Goal: Task Accomplishment & Management: Use online tool/utility

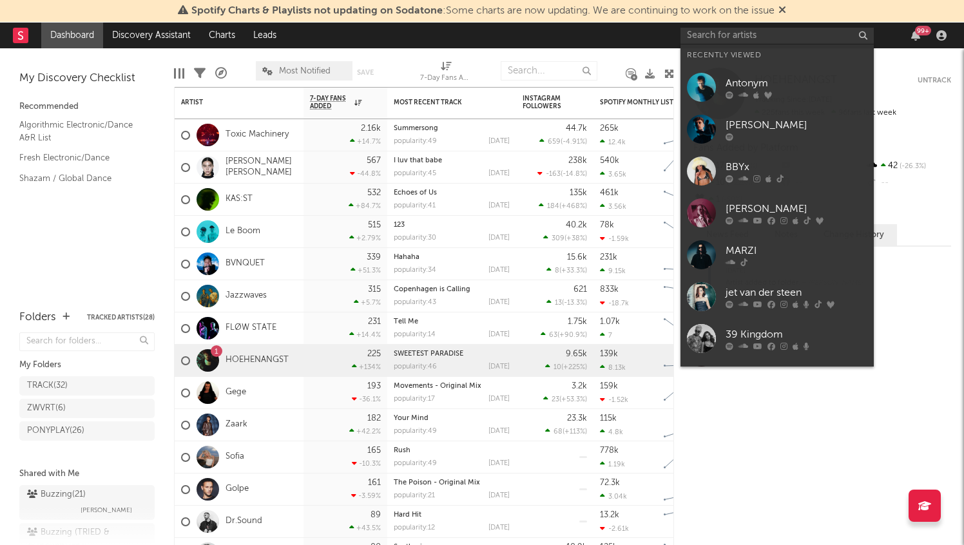
click at [713, 33] on input "text" at bounding box center [777, 36] width 193 height 16
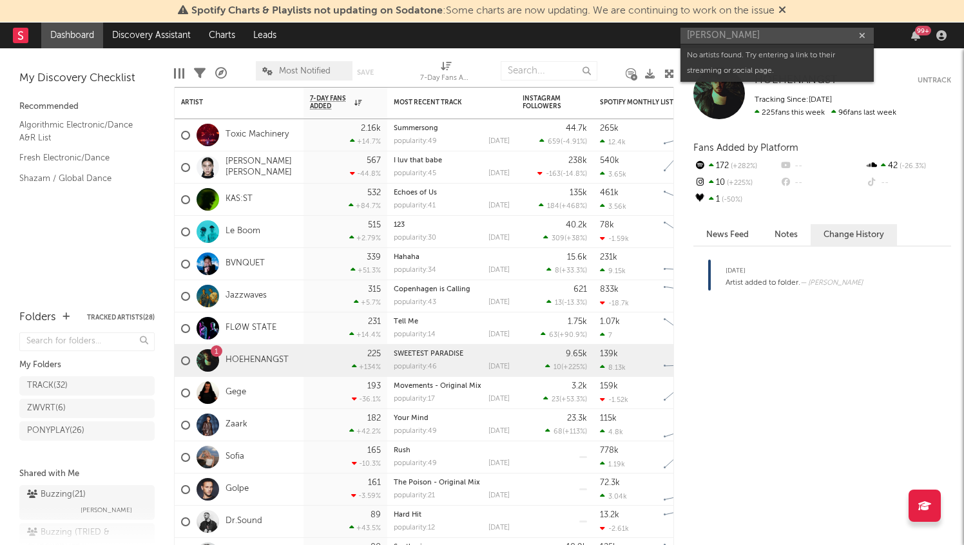
type input "[PERSON_NAME]"
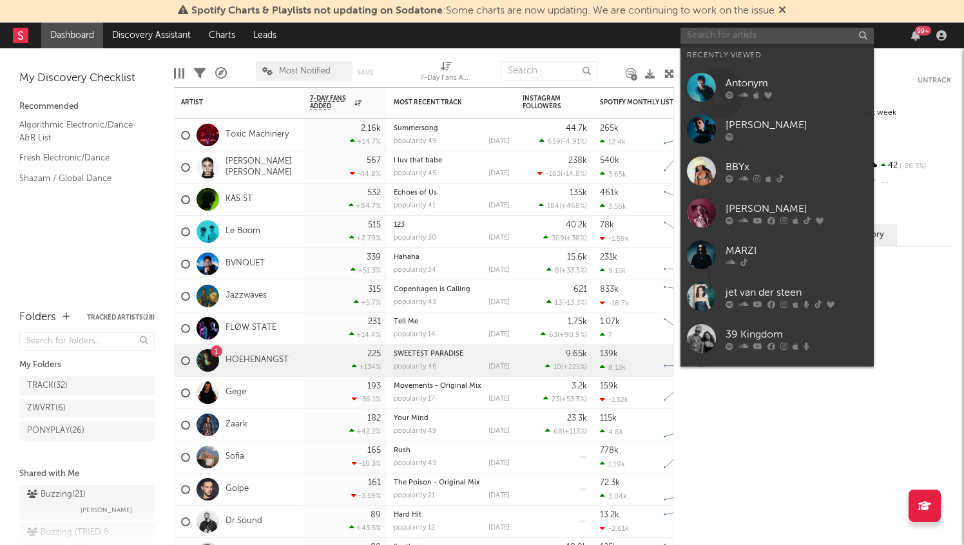
paste input "[URL][DOMAIN_NAME]"
type input "[URL][DOMAIN_NAME]"
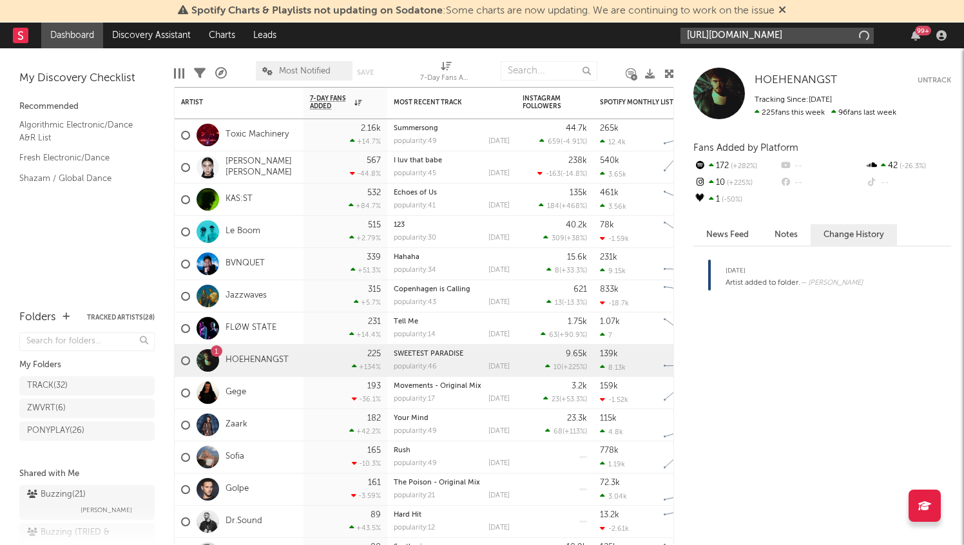
scroll to position [0, 9]
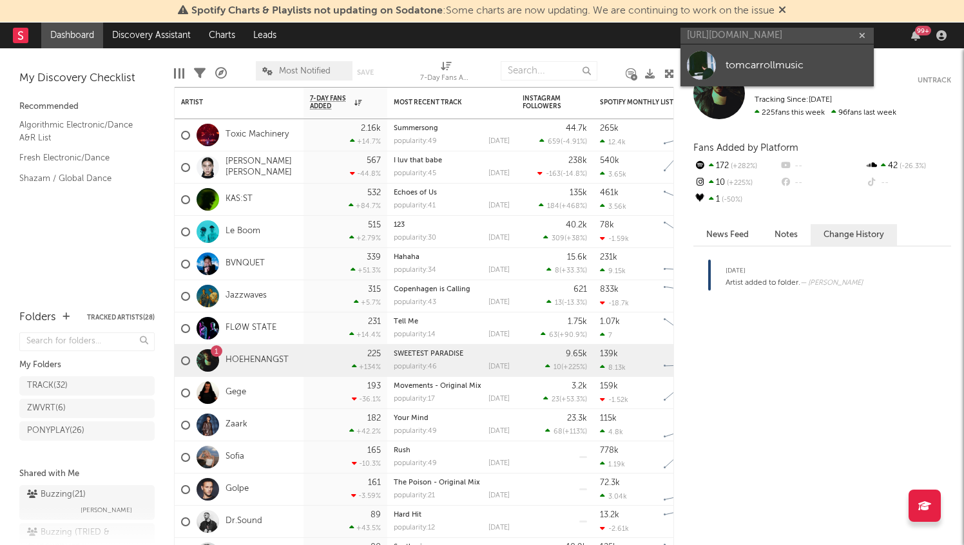
click at [768, 59] on div "tomcarrollmusic" at bounding box center [797, 64] width 142 height 15
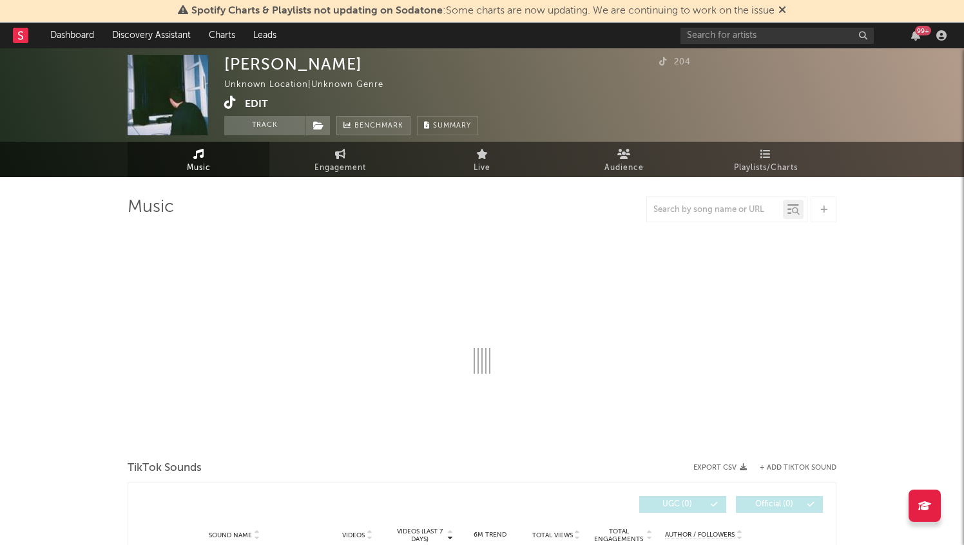
select select "1w"
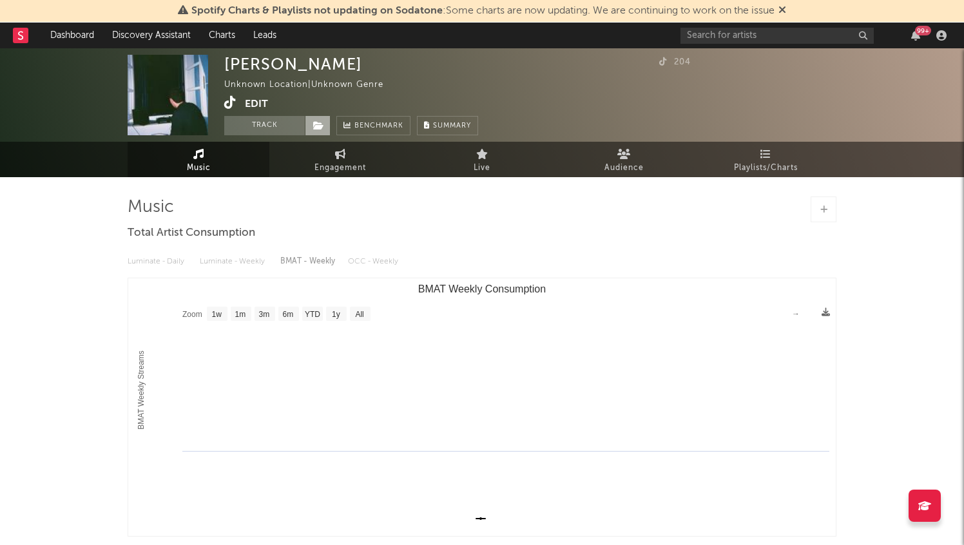
click at [325, 123] on span at bounding box center [318, 125] width 26 height 19
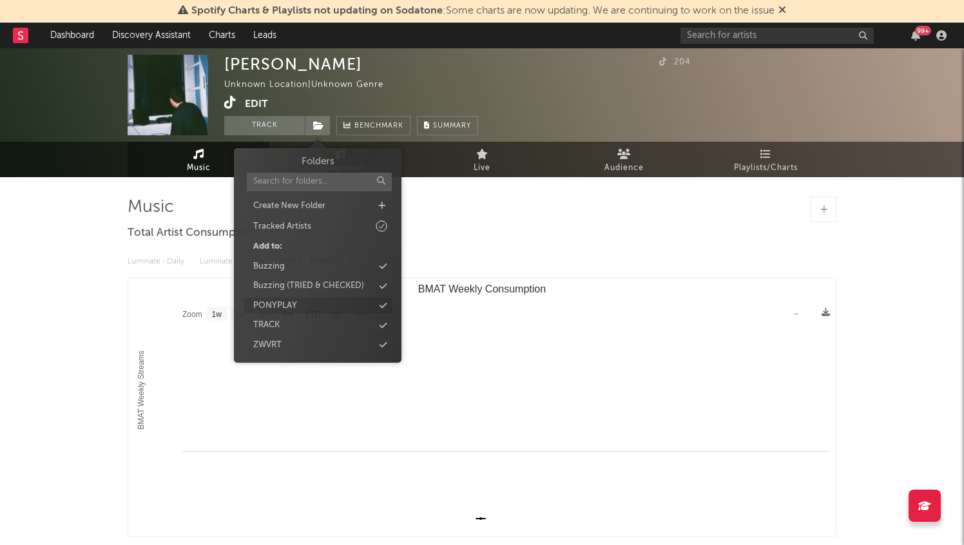
click at [331, 304] on div "PONYPLAY" at bounding box center [318, 306] width 148 height 17
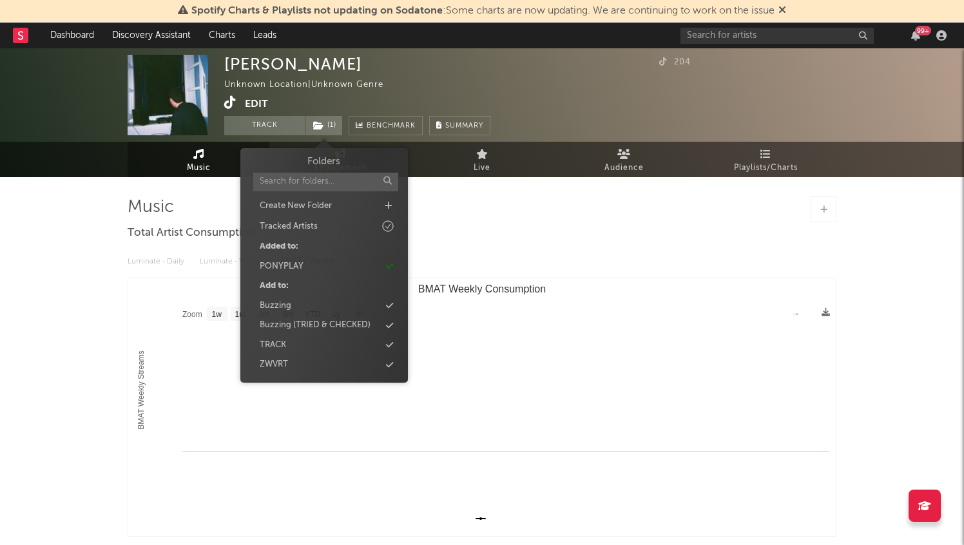
click at [73, 325] on div "[PERSON_NAME] Unknown Location | Unknown Genre Edit Track ( 1 ) Benchmark Summa…" at bounding box center [482, 350] width 964 height 605
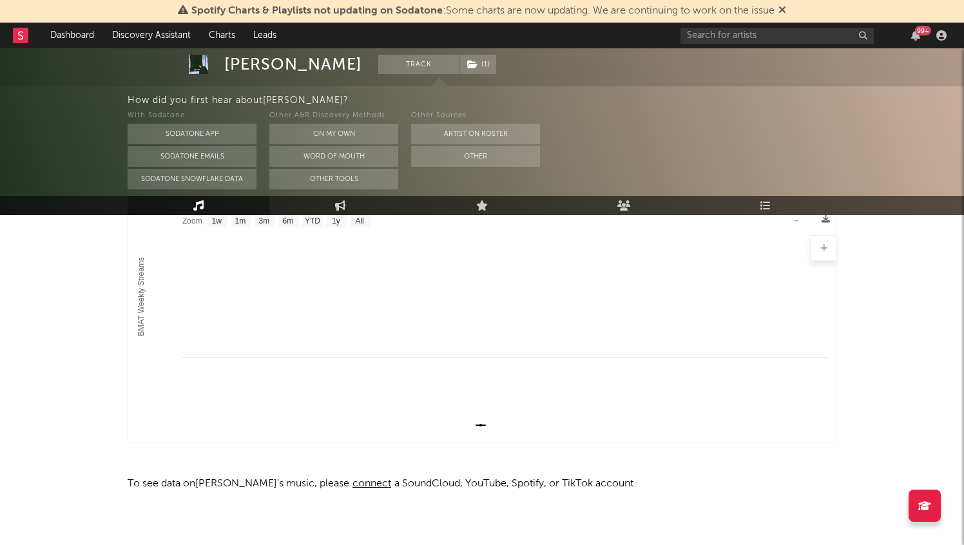
scroll to position [95, 0]
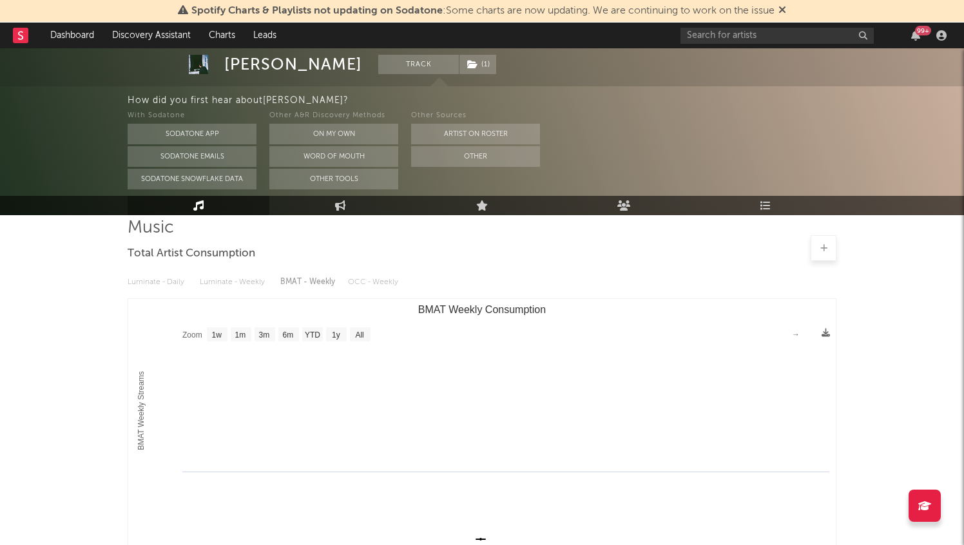
click at [824, 251] on icon at bounding box center [823, 248] width 7 height 8
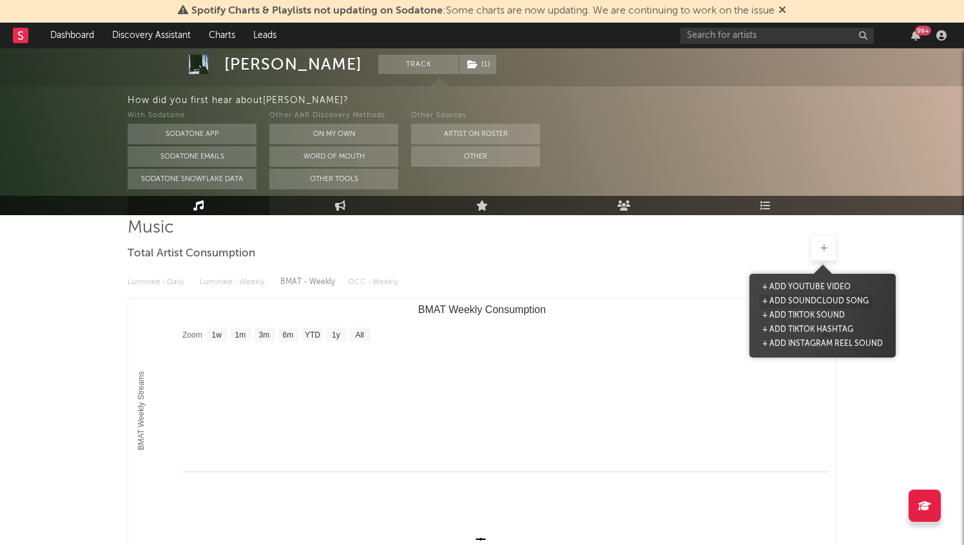
click at [805, 298] on button "+ Add SoundCloud Song" at bounding box center [815, 302] width 113 height 14
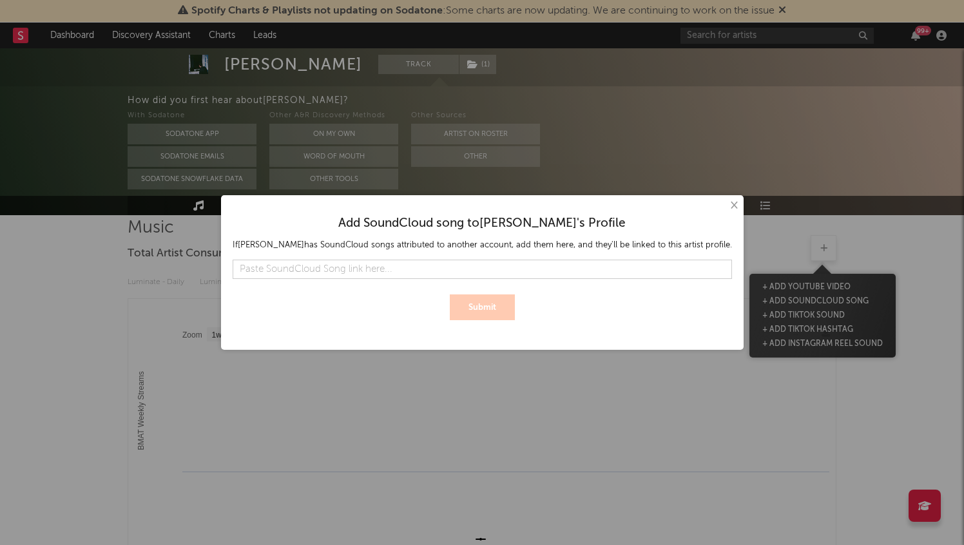
click at [726, 204] on button "×" at bounding box center [733, 205] width 14 height 14
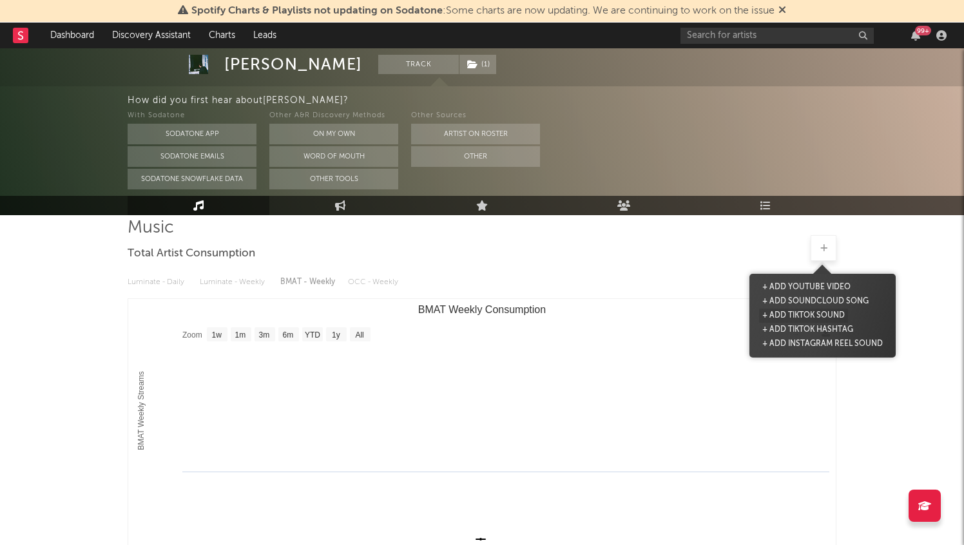
click at [805, 311] on button "+ Add TikTok Sound" at bounding box center [803, 316] width 89 height 14
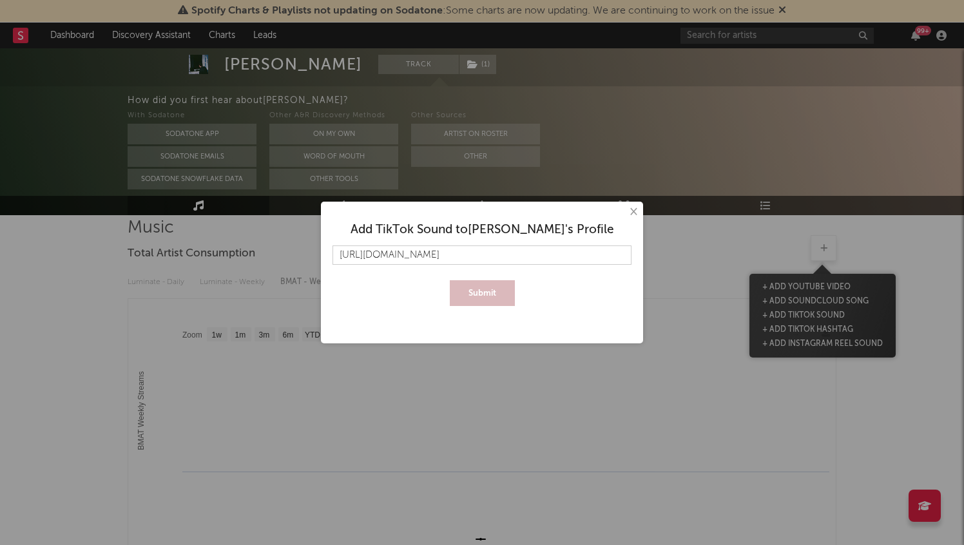
scroll to position [0, 193]
type input "[URL][DOMAIN_NAME]"
click at [492, 291] on button "Submit" at bounding box center [482, 293] width 65 height 26
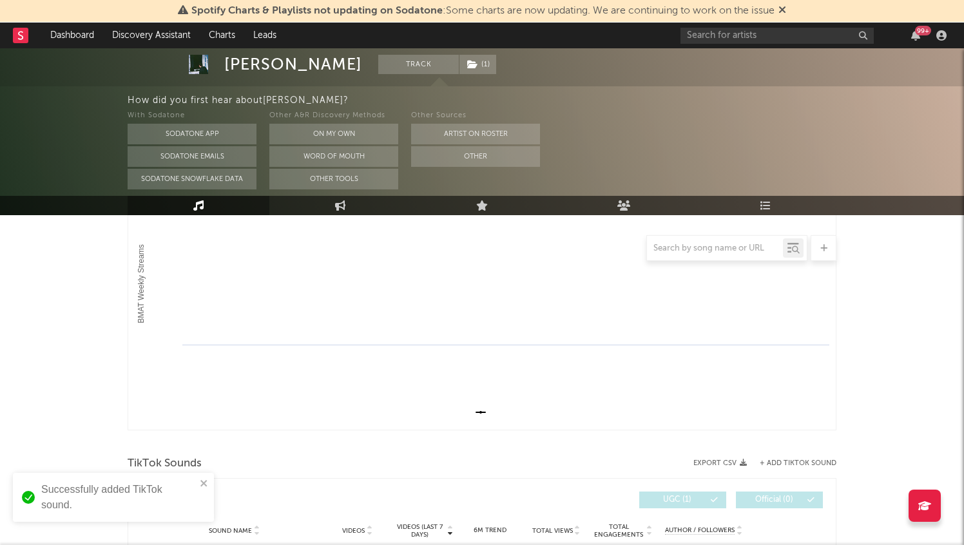
scroll to position [351, 0]
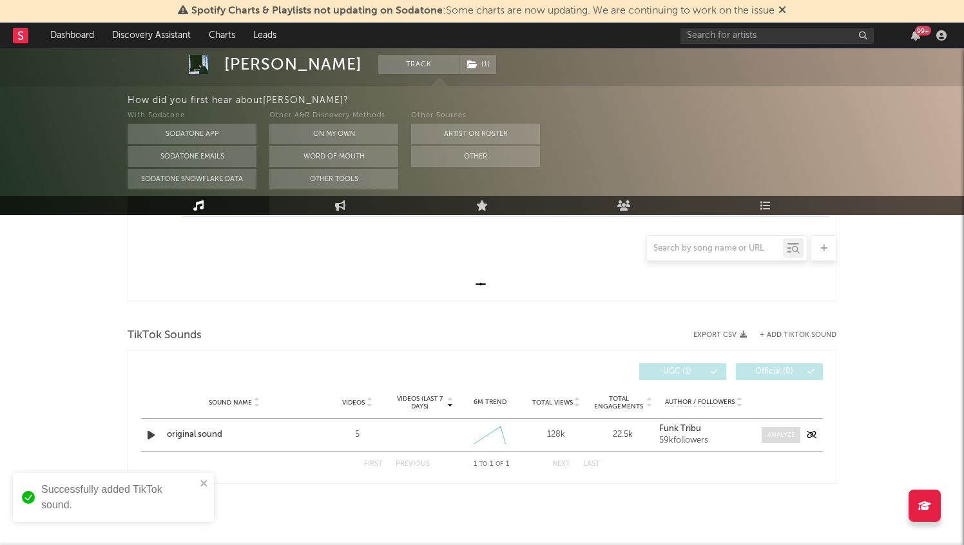
click at [777, 441] on span at bounding box center [781, 435] width 39 height 16
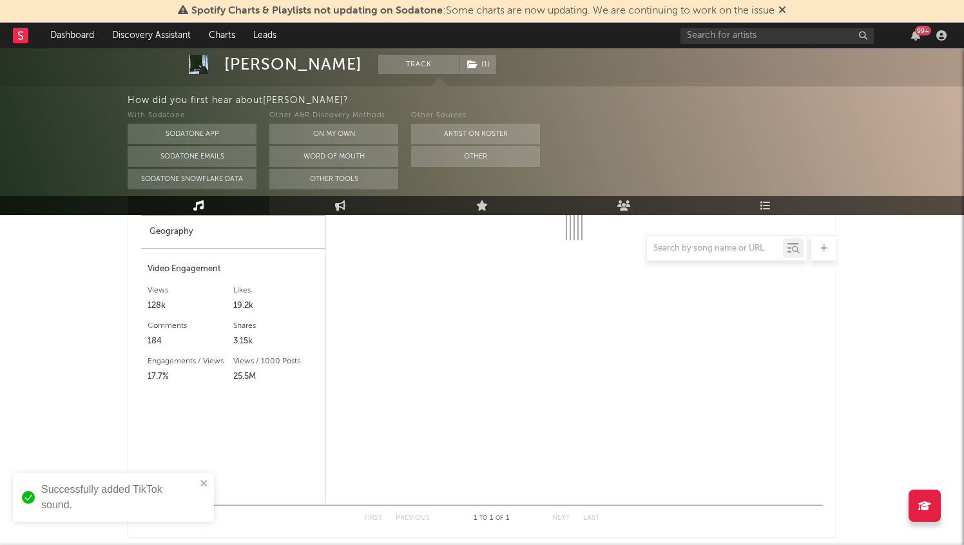
select select "1w"
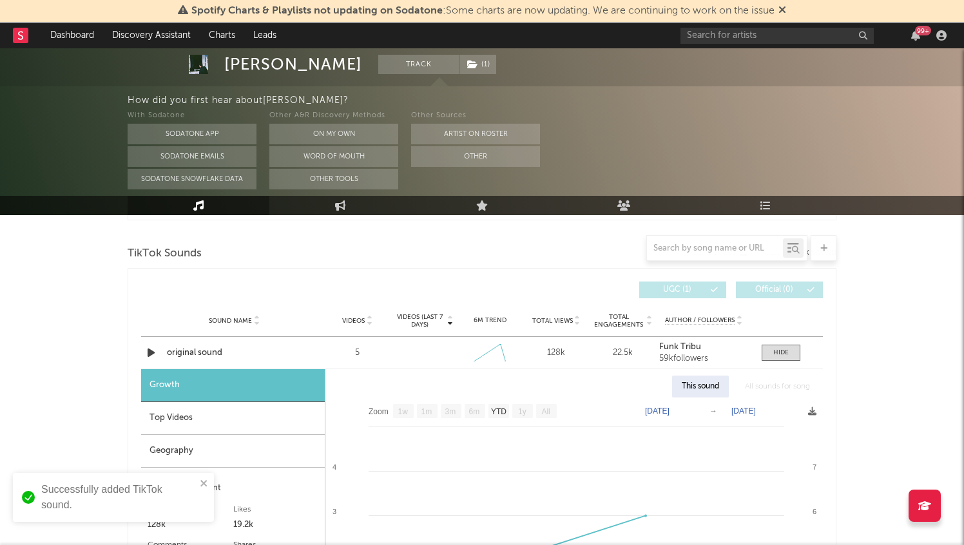
scroll to position [422, 0]
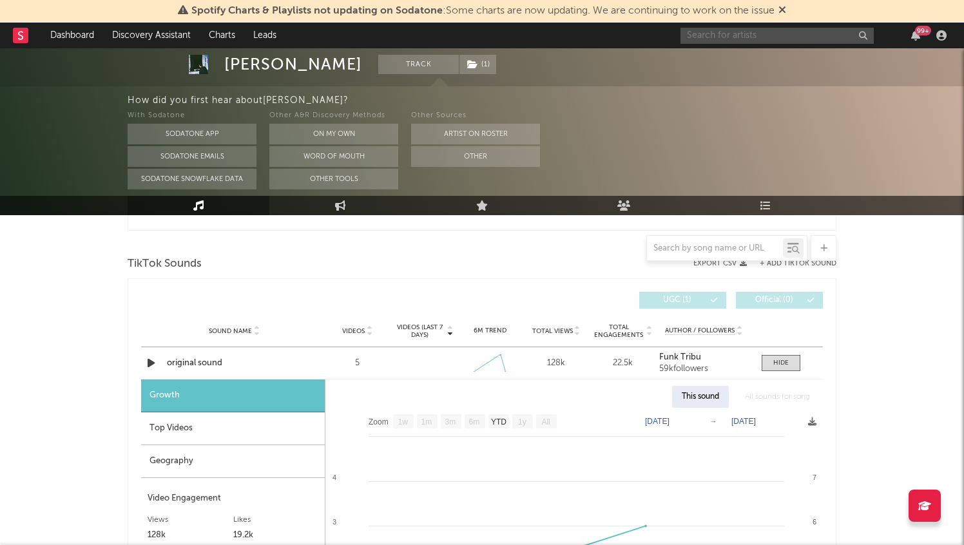
click at [716, 34] on input "text" at bounding box center [777, 36] width 193 height 16
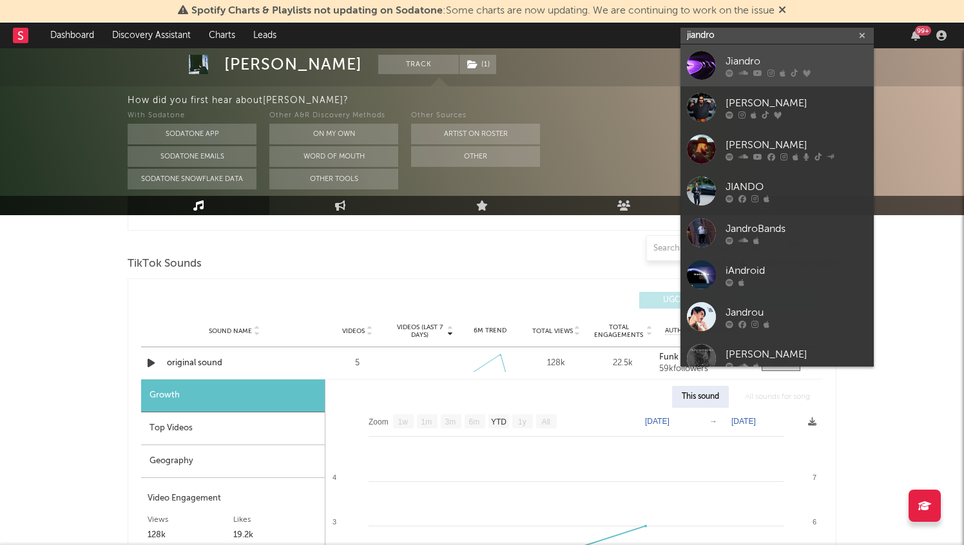
type input "jiandro"
click at [741, 53] on div "Jiandro" at bounding box center [797, 60] width 142 height 15
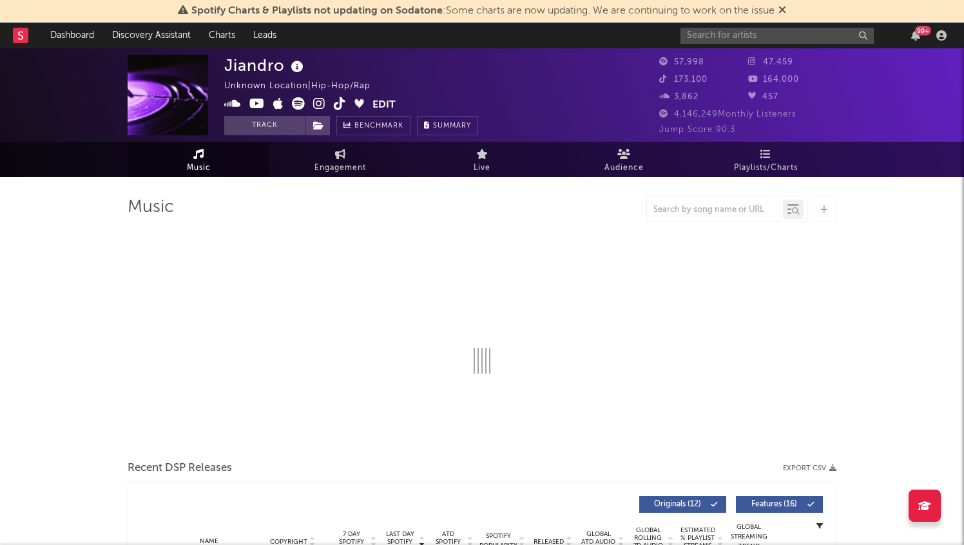
select select "1w"
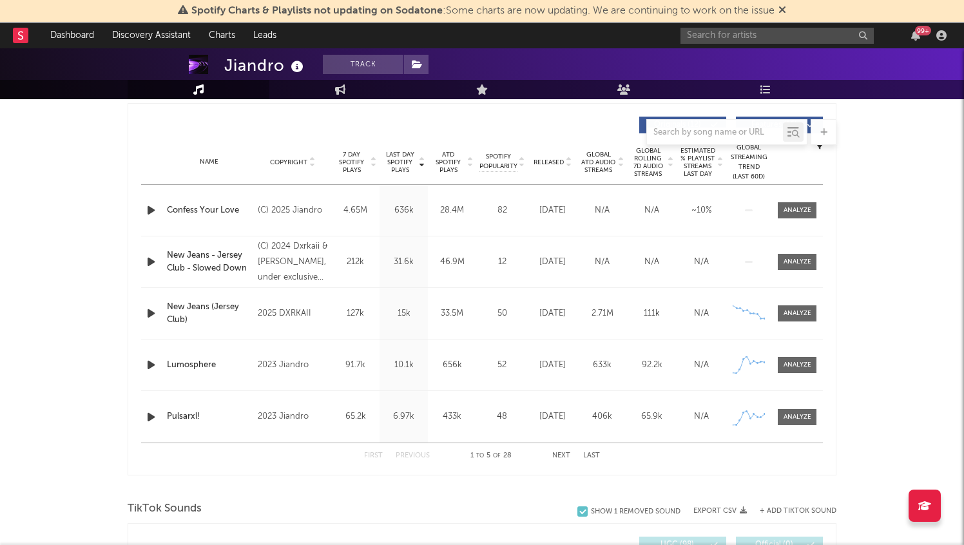
scroll to position [487, 0]
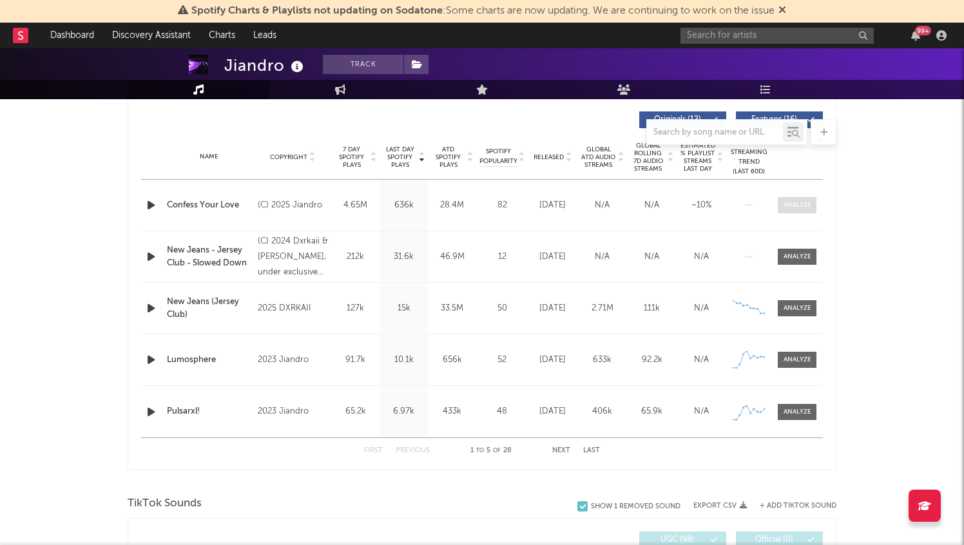
click at [791, 198] on span at bounding box center [797, 205] width 39 height 16
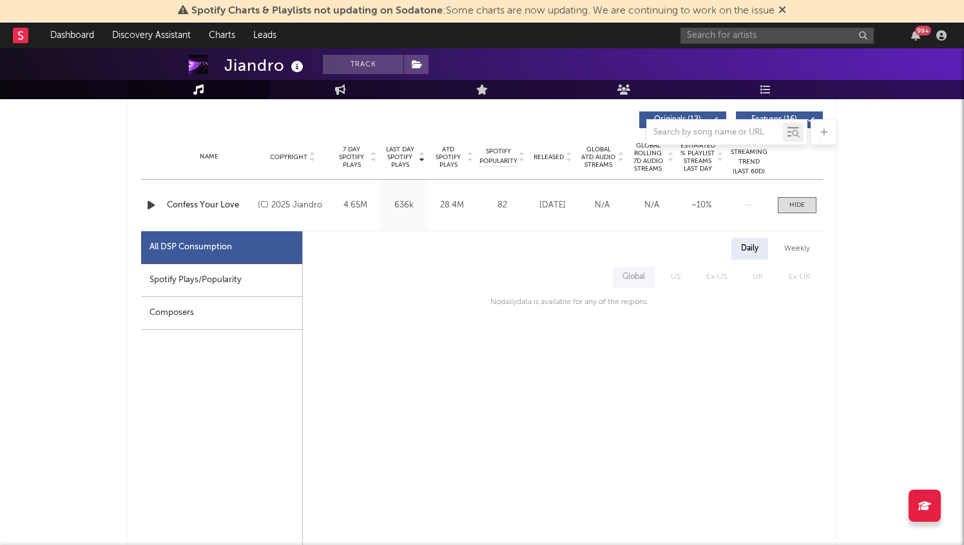
click at [207, 279] on div "Spotify Plays/Popularity" at bounding box center [221, 280] width 161 height 33
select select "1w"
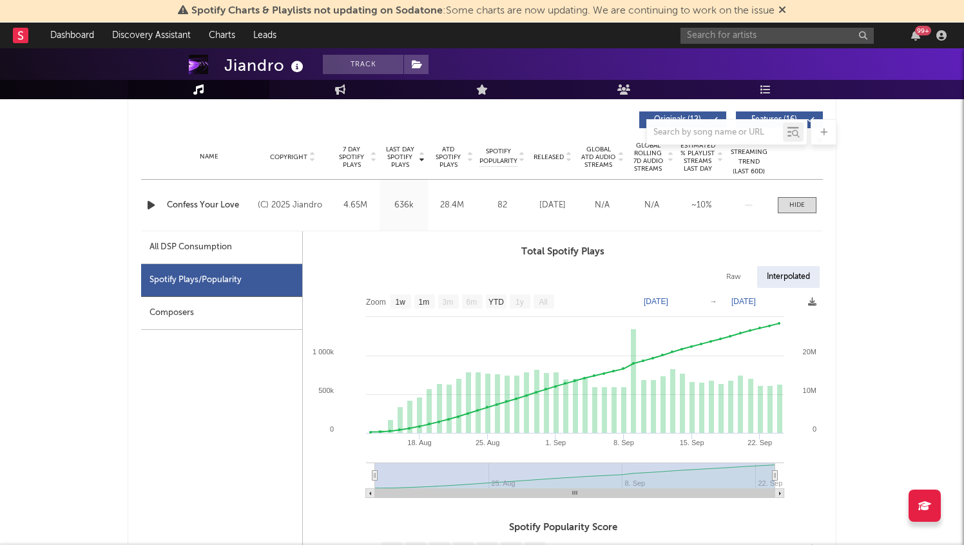
scroll to position [510, 0]
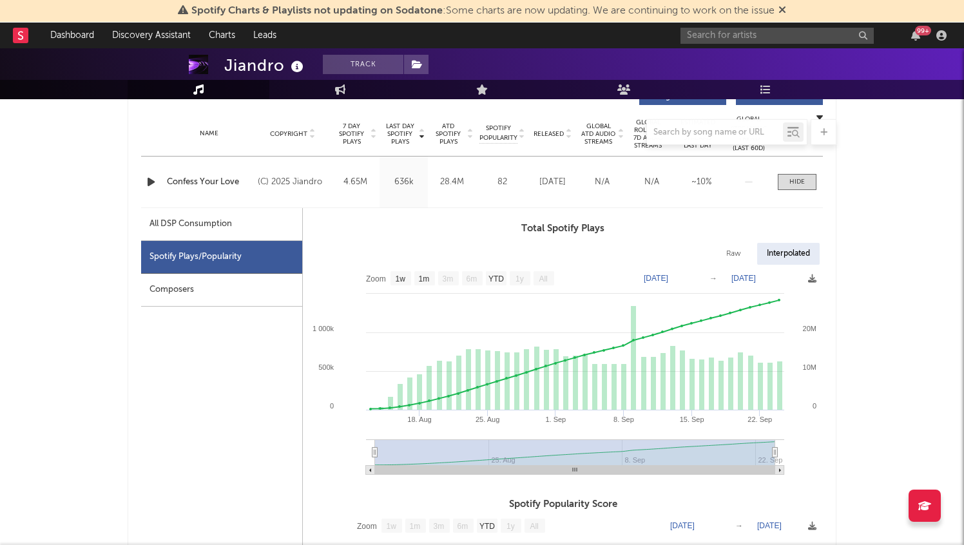
click at [151, 186] on icon "button" at bounding box center [151, 182] width 14 height 16
click at [21, 34] on rect at bounding box center [20, 35] width 15 height 15
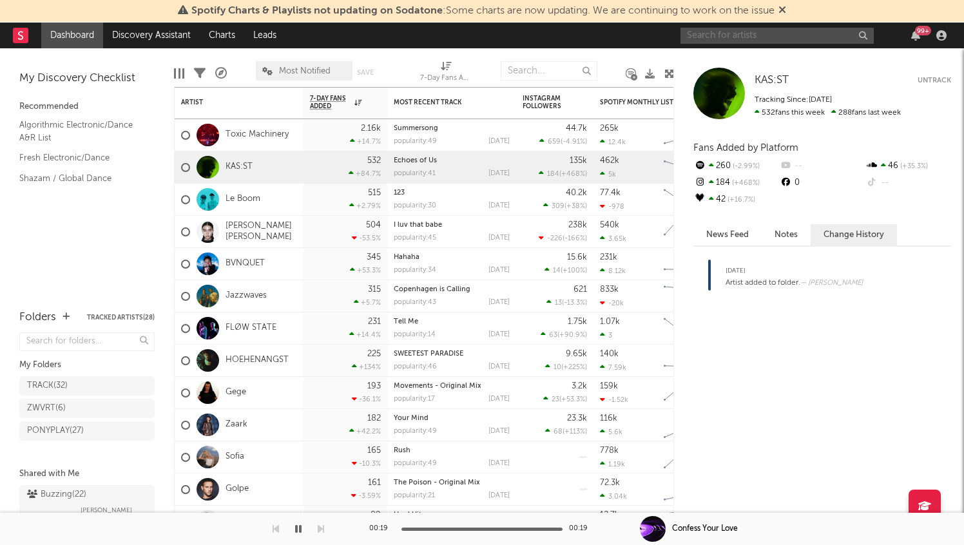
click at [730, 33] on input "text" at bounding box center [777, 36] width 193 height 16
type input "vampiro"
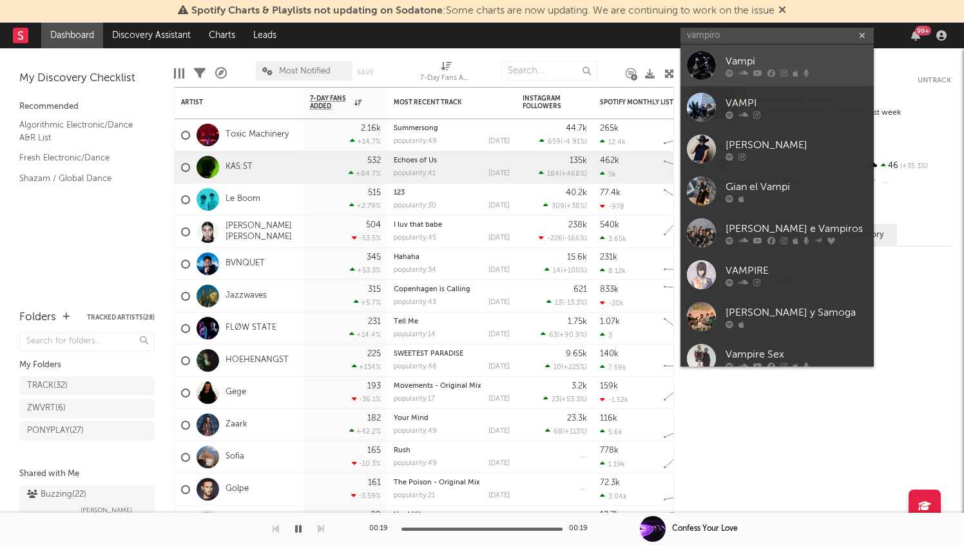
click at [748, 52] on link "Vampi" at bounding box center [777, 65] width 193 height 42
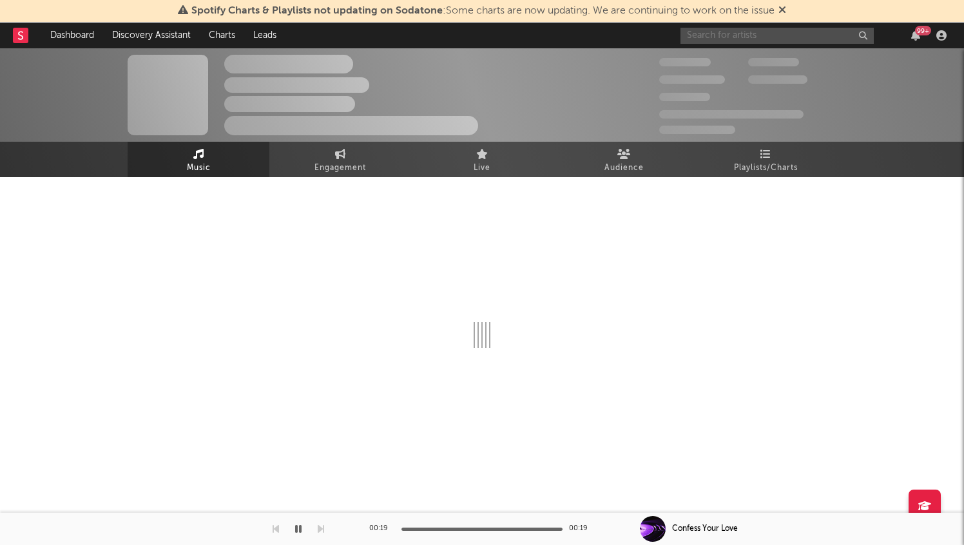
click at [762, 29] on input "text" at bounding box center [777, 36] width 193 height 16
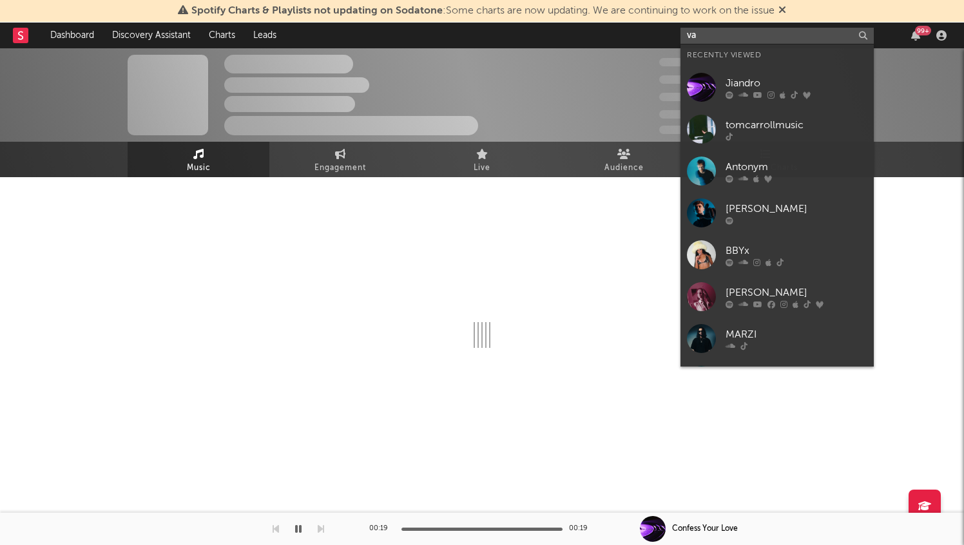
type input "vam"
select select "1w"
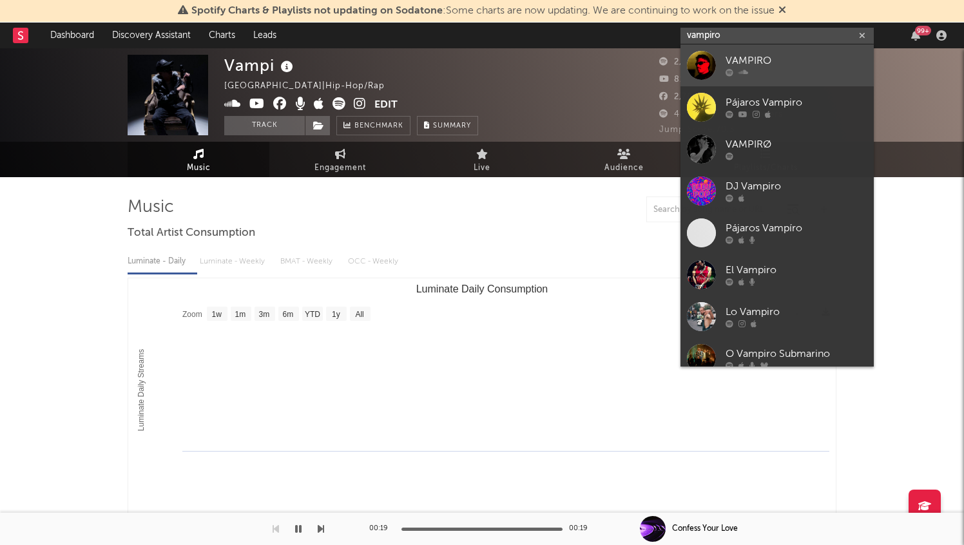
type input "vampiro"
click at [773, 55] on div "VAMPIRO" at bounding box center [797, 60] width 142 height 15
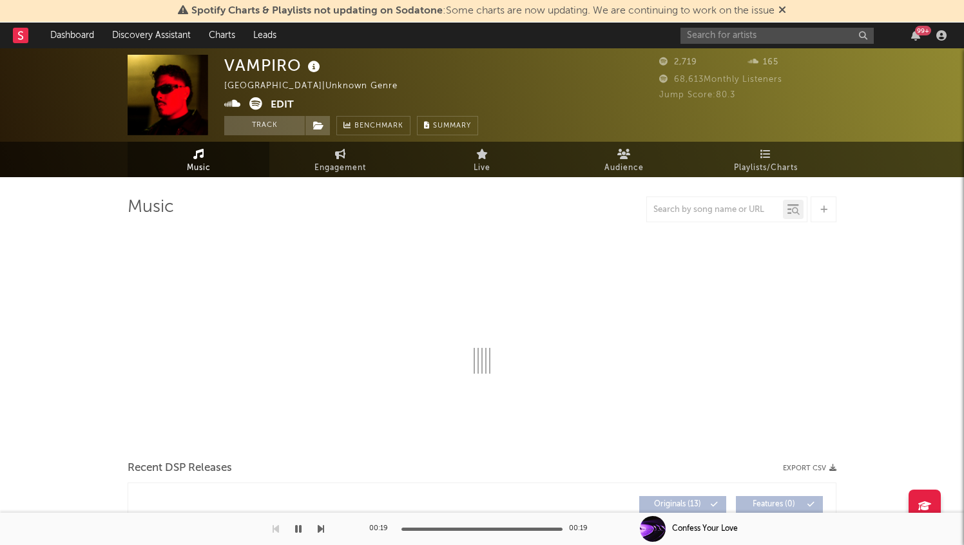
select select "6m"
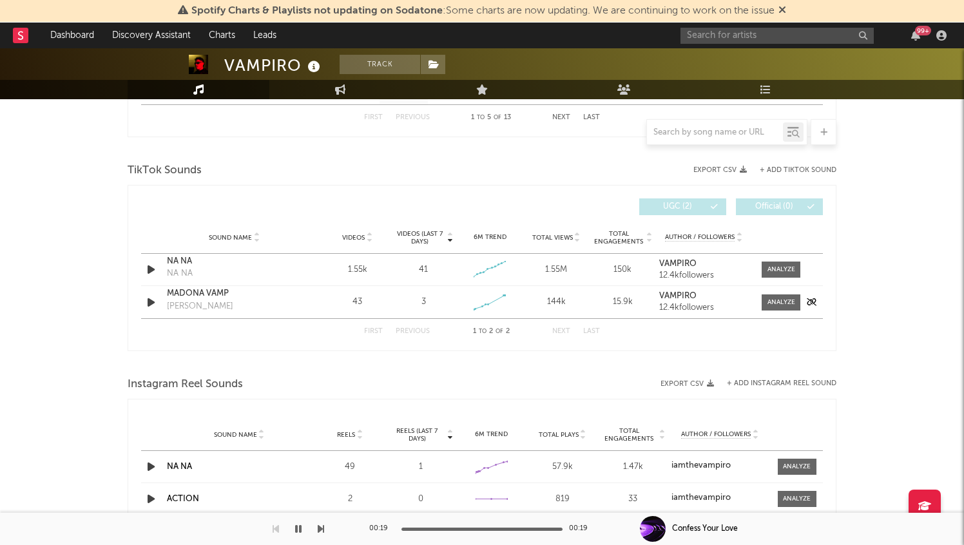
scroll to position [803, 0]
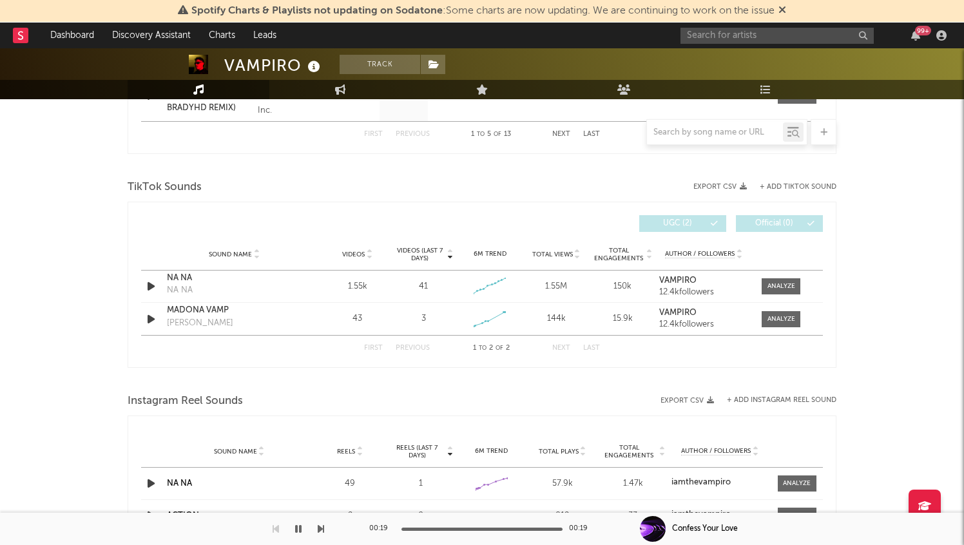
click at [816, 182] on div "TikTok Sounds" at bounding box center [482, 188] width 709 height 22
click at [809, 186] on button "+ Add TikTok Sound" at bounding box center [798, 187] width 77 height 7
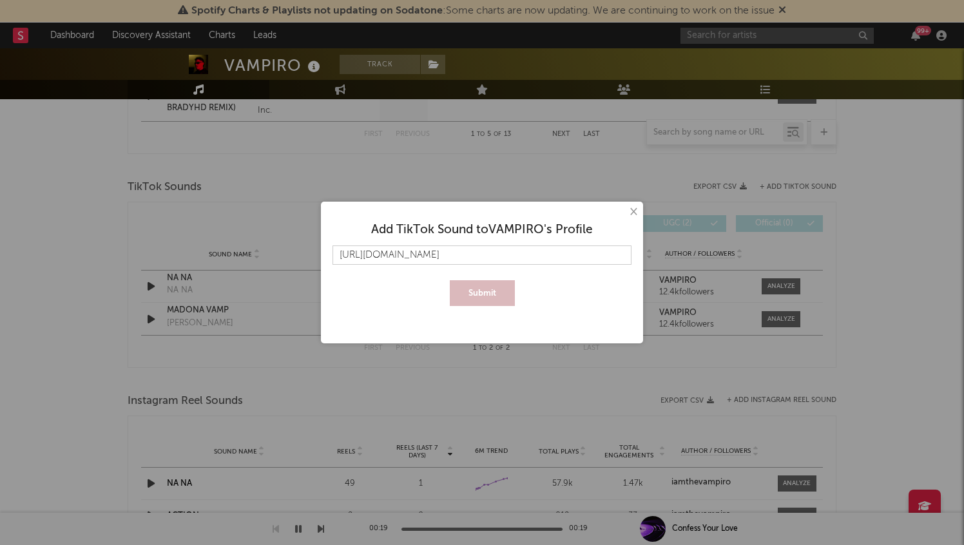
scroll to position [0, 215]
type input "[URL][DOMAIN_NAME]"
click at [489, 283] on button "Submit" at bounding box center [482, 293] width 65 height 26
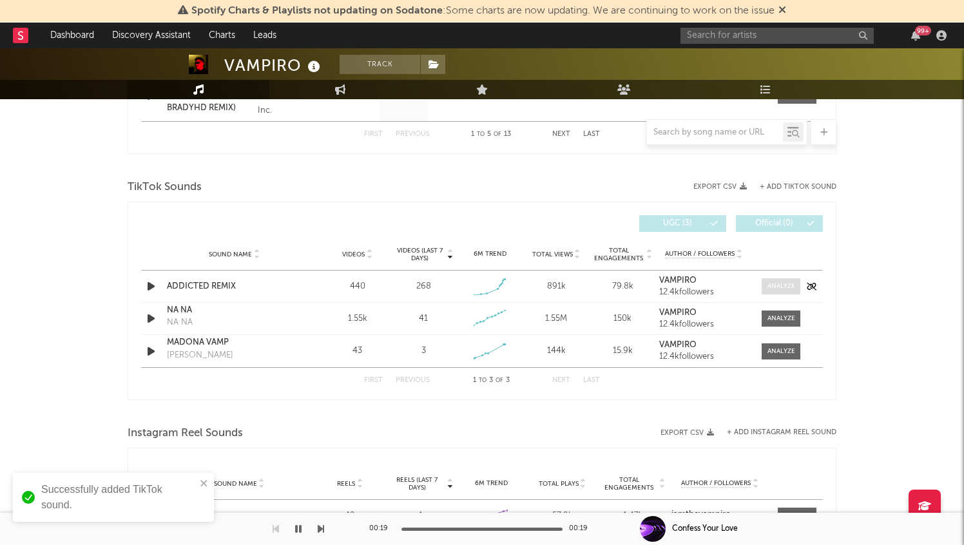
click at [780, 288] on div at bounding box center [782, 287] width 28 height 10
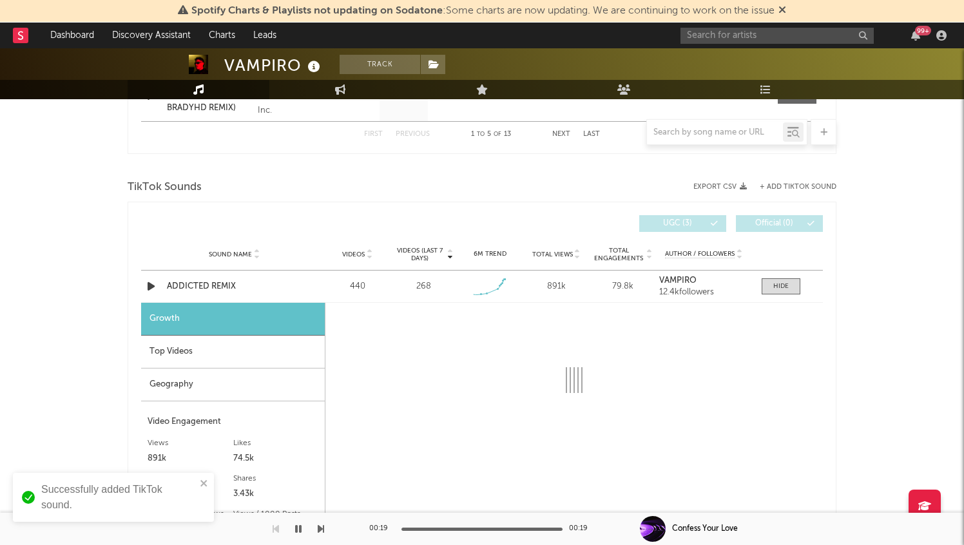
select select "1w"
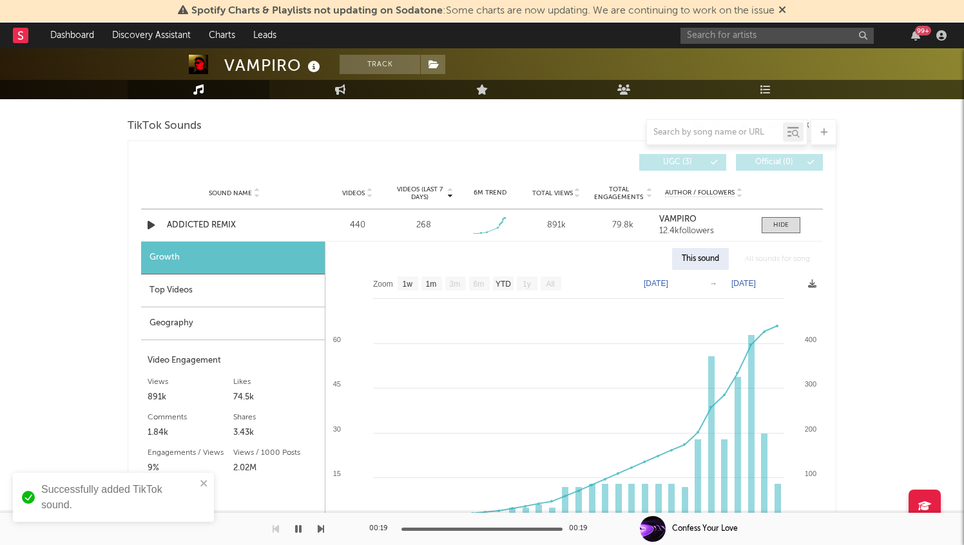
scroll to position [824, 0]
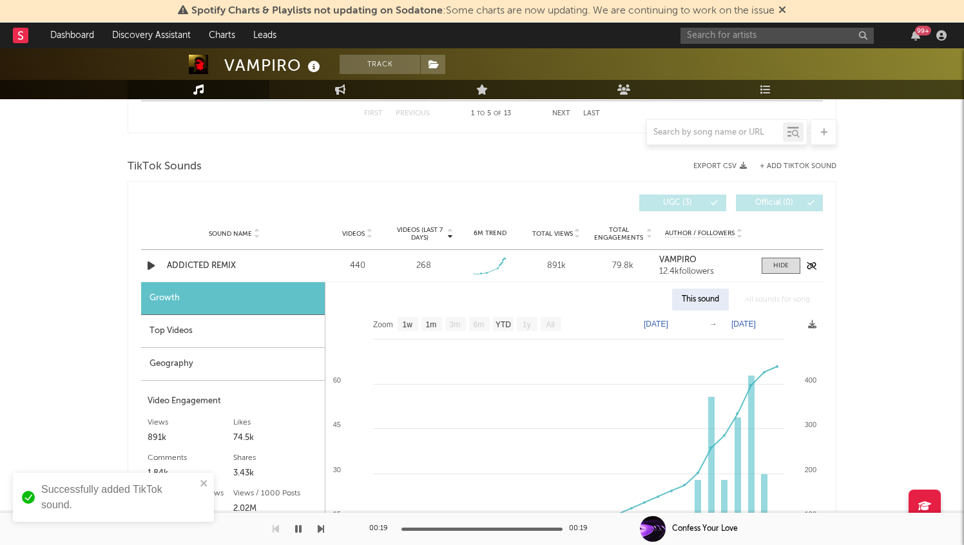
click at [153, 262] on icon "button" at bounding box center [151, 266] width 14 height 16
click at [779, 263] on div at bounding box center [780, 266] width 15 height 10
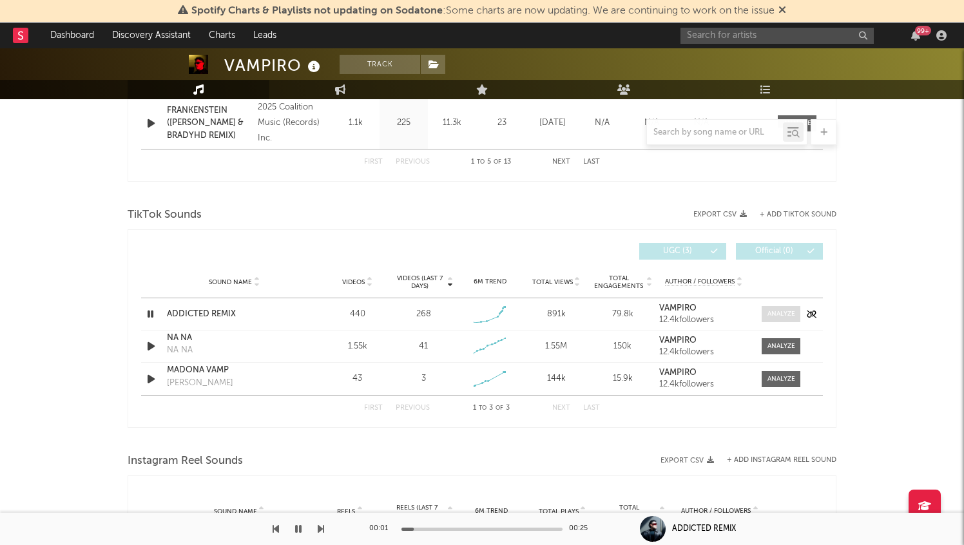
scroll to position [754, 0]
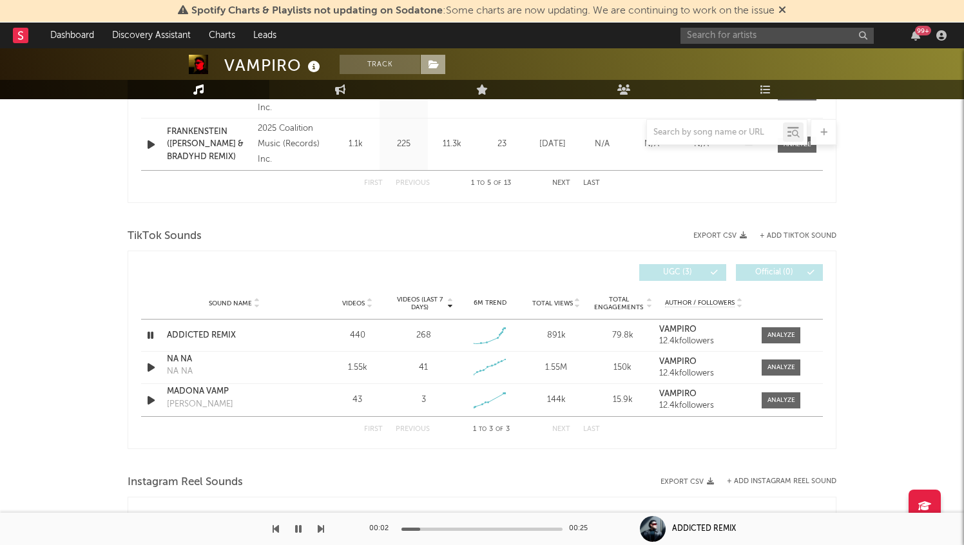
click at [439, 64] on span at bounding box center [433, 64] width 26 height 19
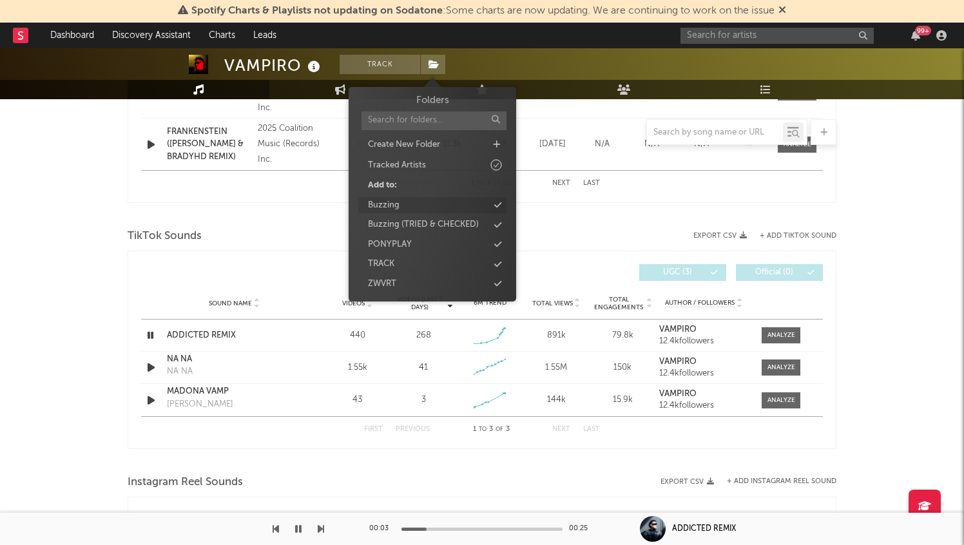
click at [448, 200] on div "Buzzing" at bounding box center [432, 205] width 148 height 17
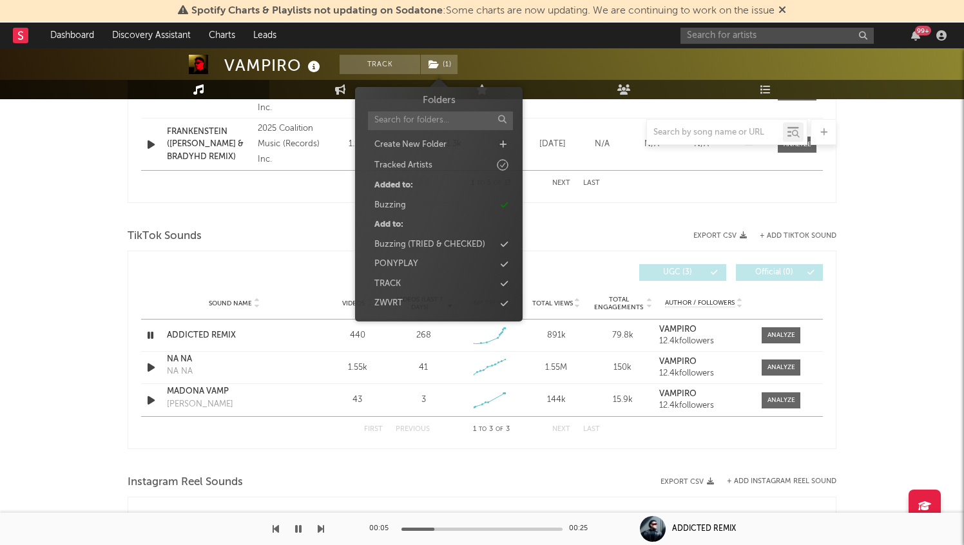
click at [16, 29] on rect at bounding box center [20, 35] width 15 height 15
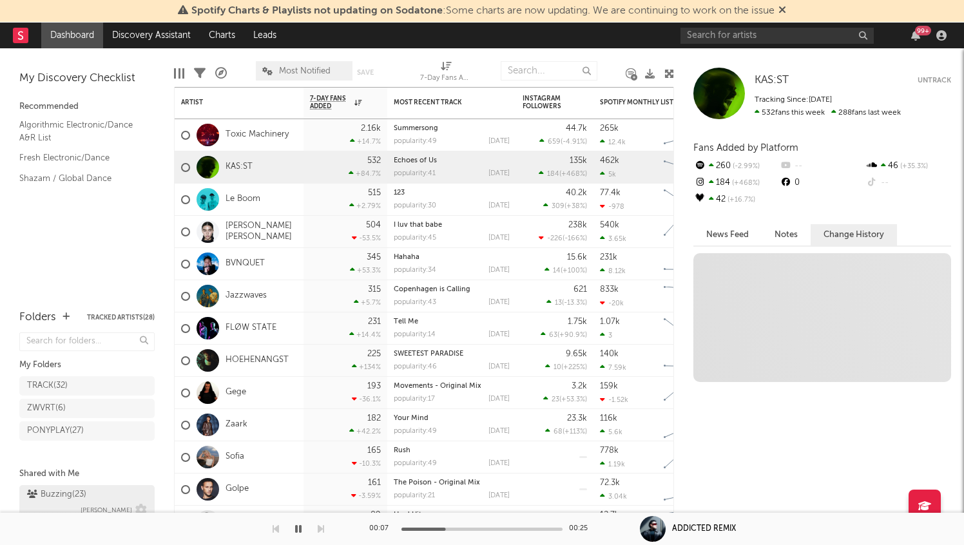
click at [89, 498] on div "Buzzing ( 23 ) [PERSON_NAME]" at bounding box center [87, 502] width 120 height 31
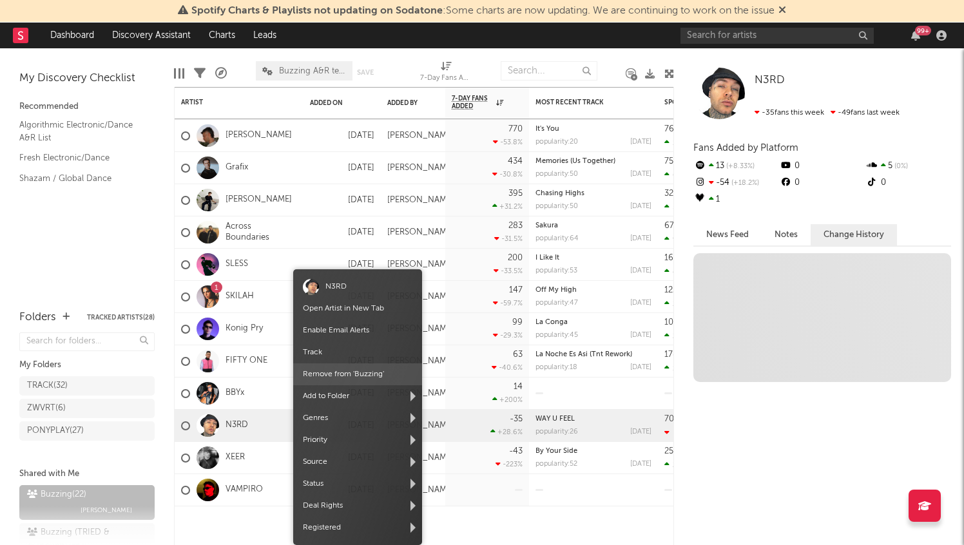
click at [336, 374] on span "Remove from ' Buzzing '" at bounding box center [357, 374] width 129 height 22
